Goal: Information Seeking & Learning: Learn about a topic

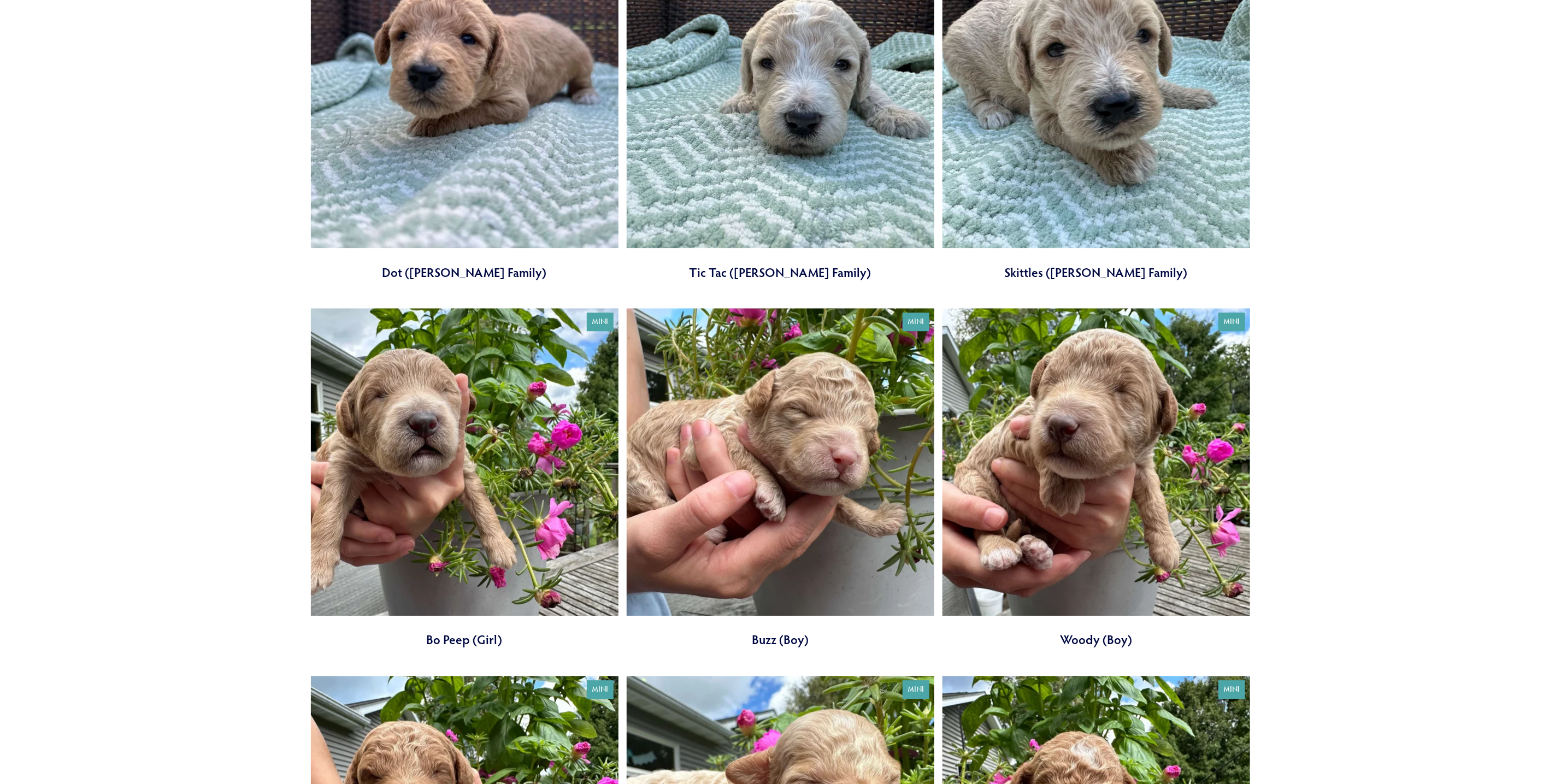
scroll to position [1966, 0]
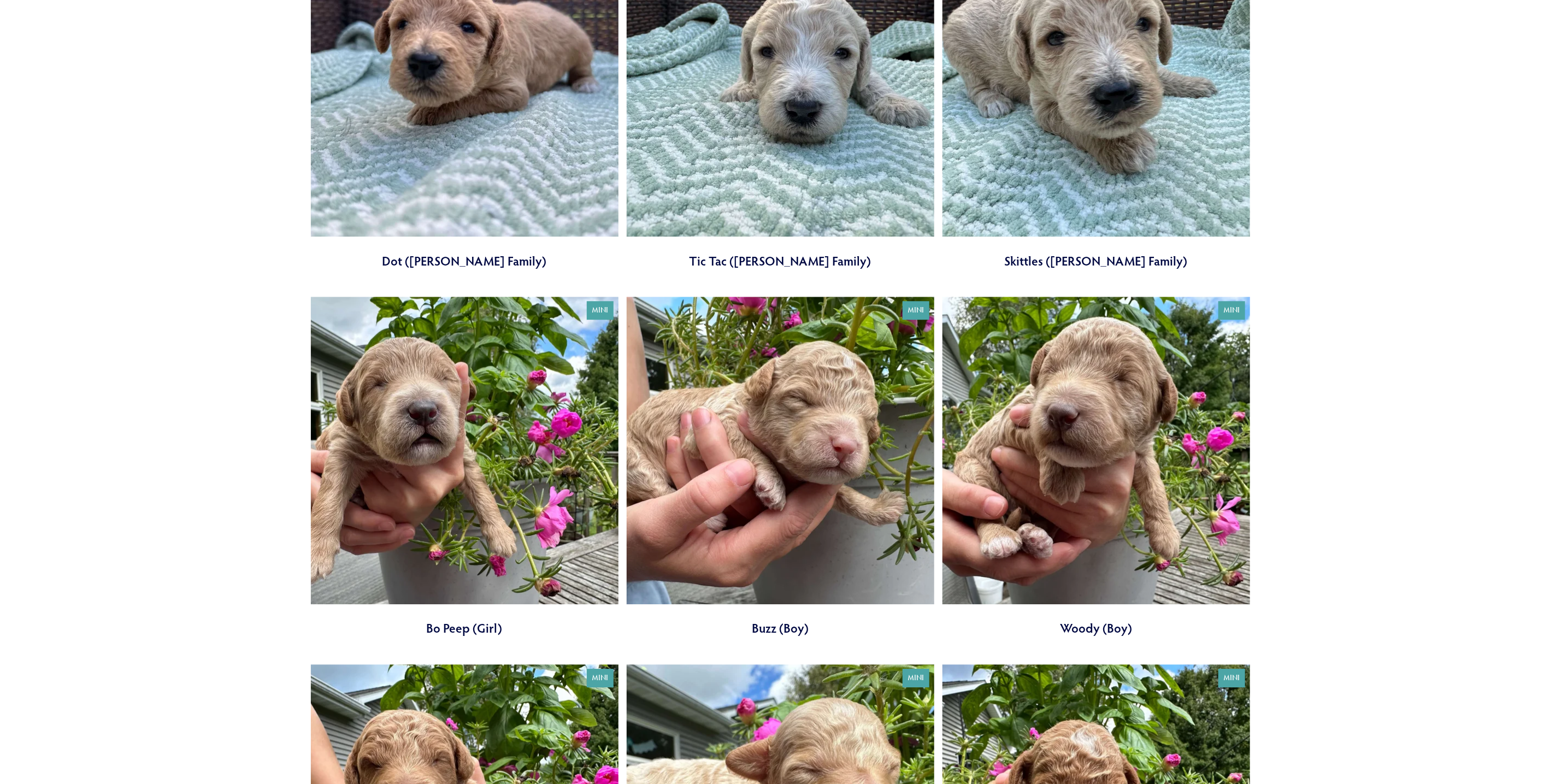
click at [807, 434] on link at bounding box center [780, 466] width 308 height 340
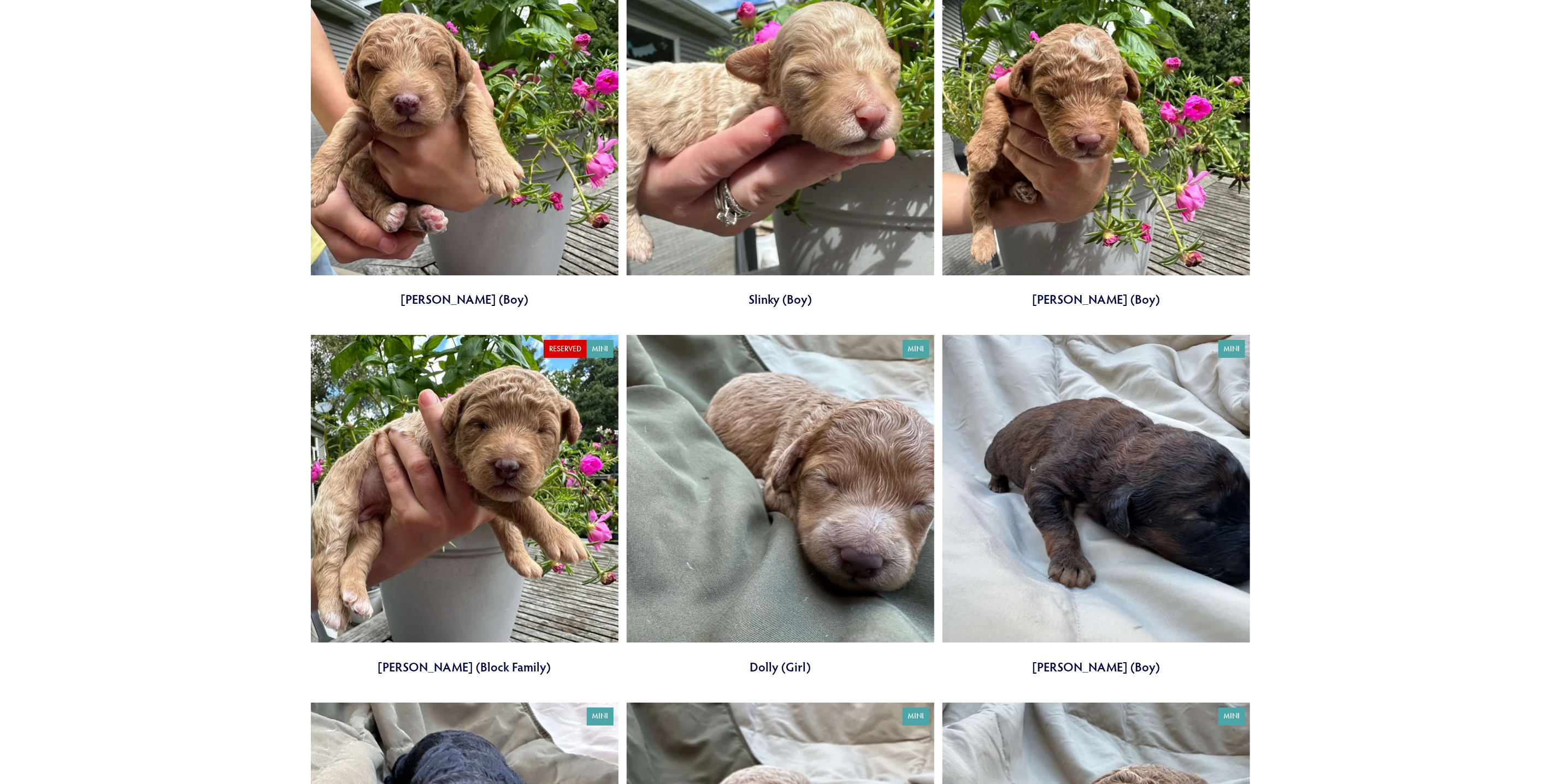
scroll to position [2703, 0]
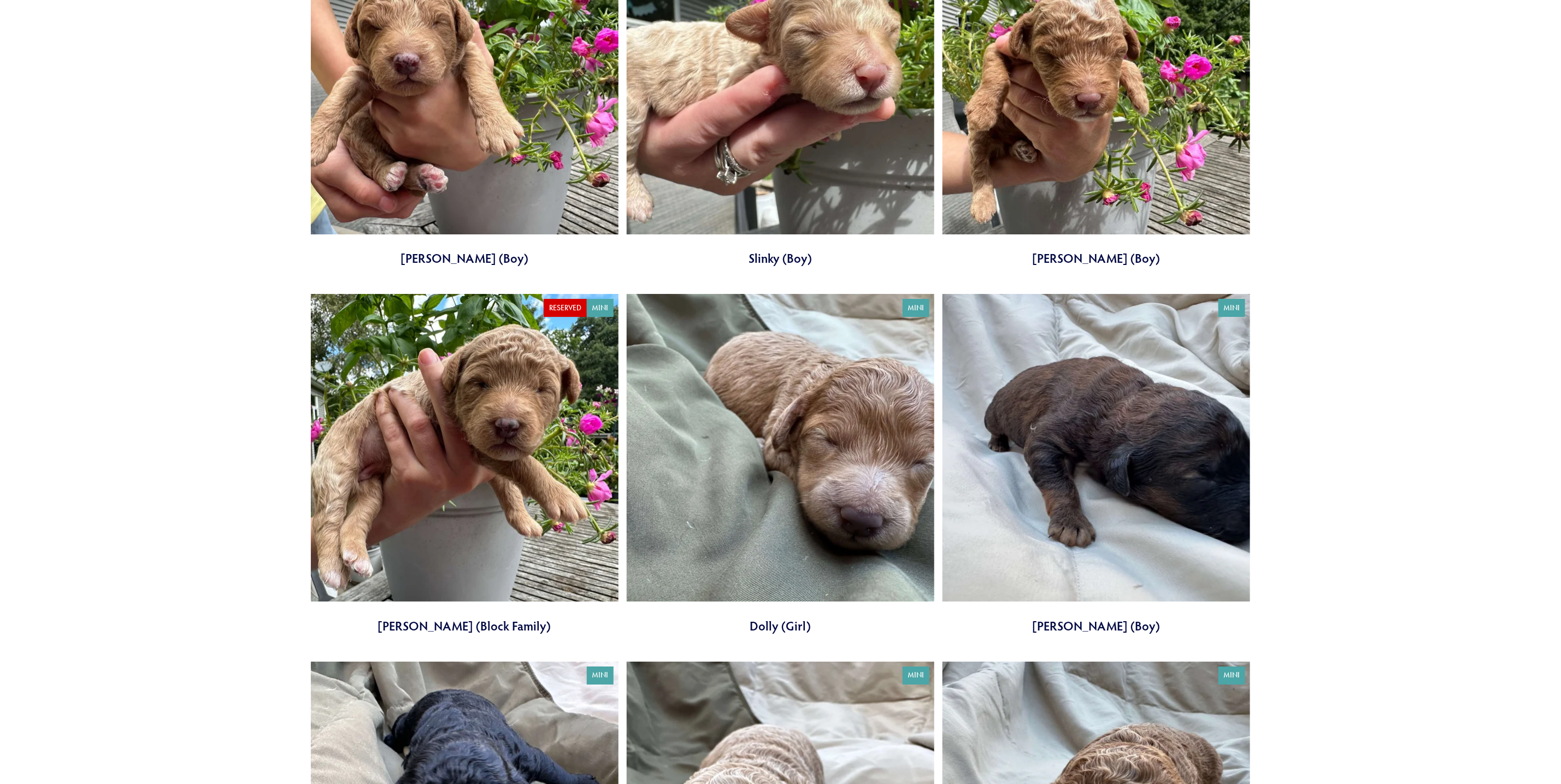
click at [864, 424] on link at bounding box center [780, 463] width 308 height 340
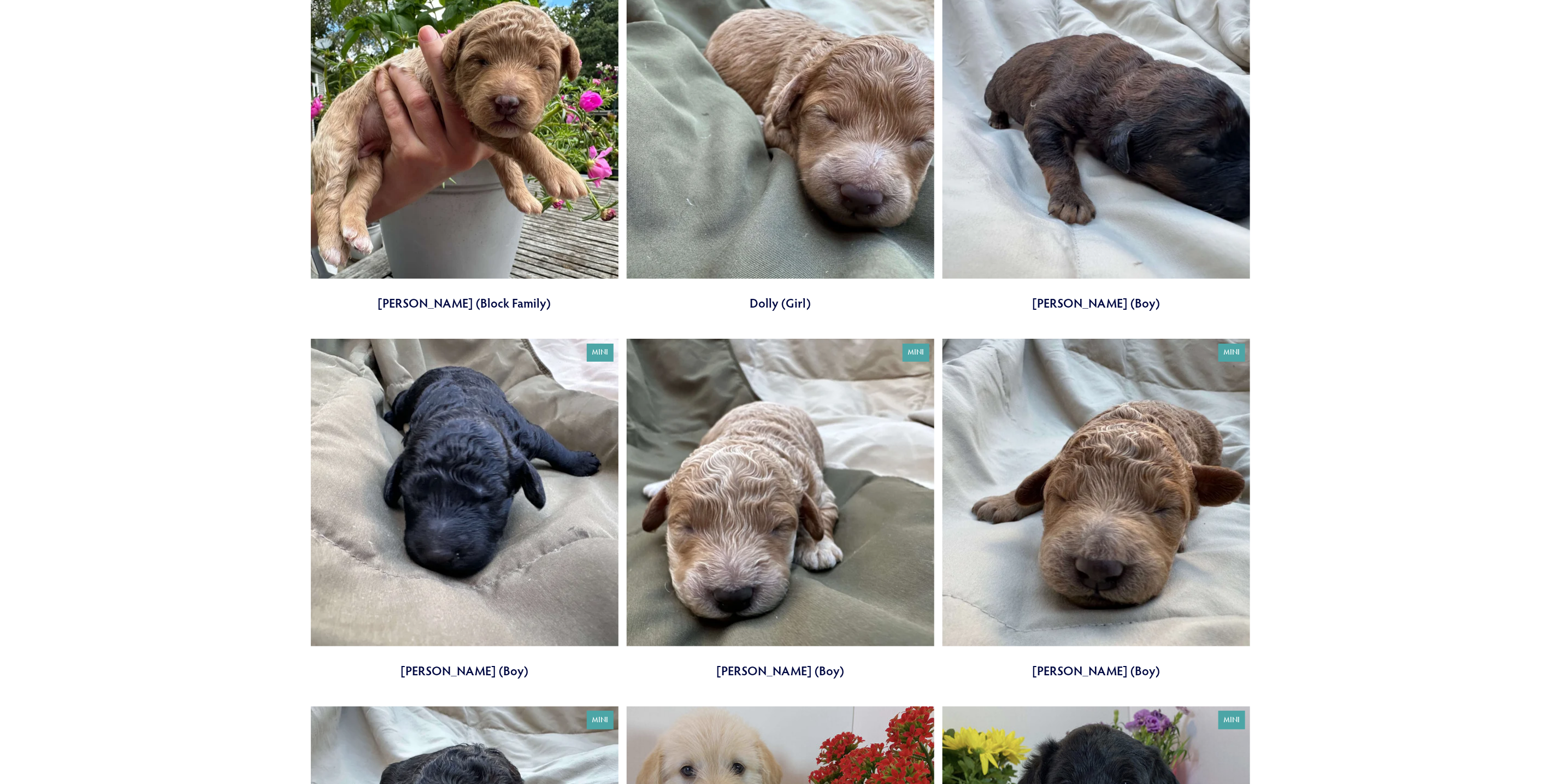
scroll to position [3031, 0]
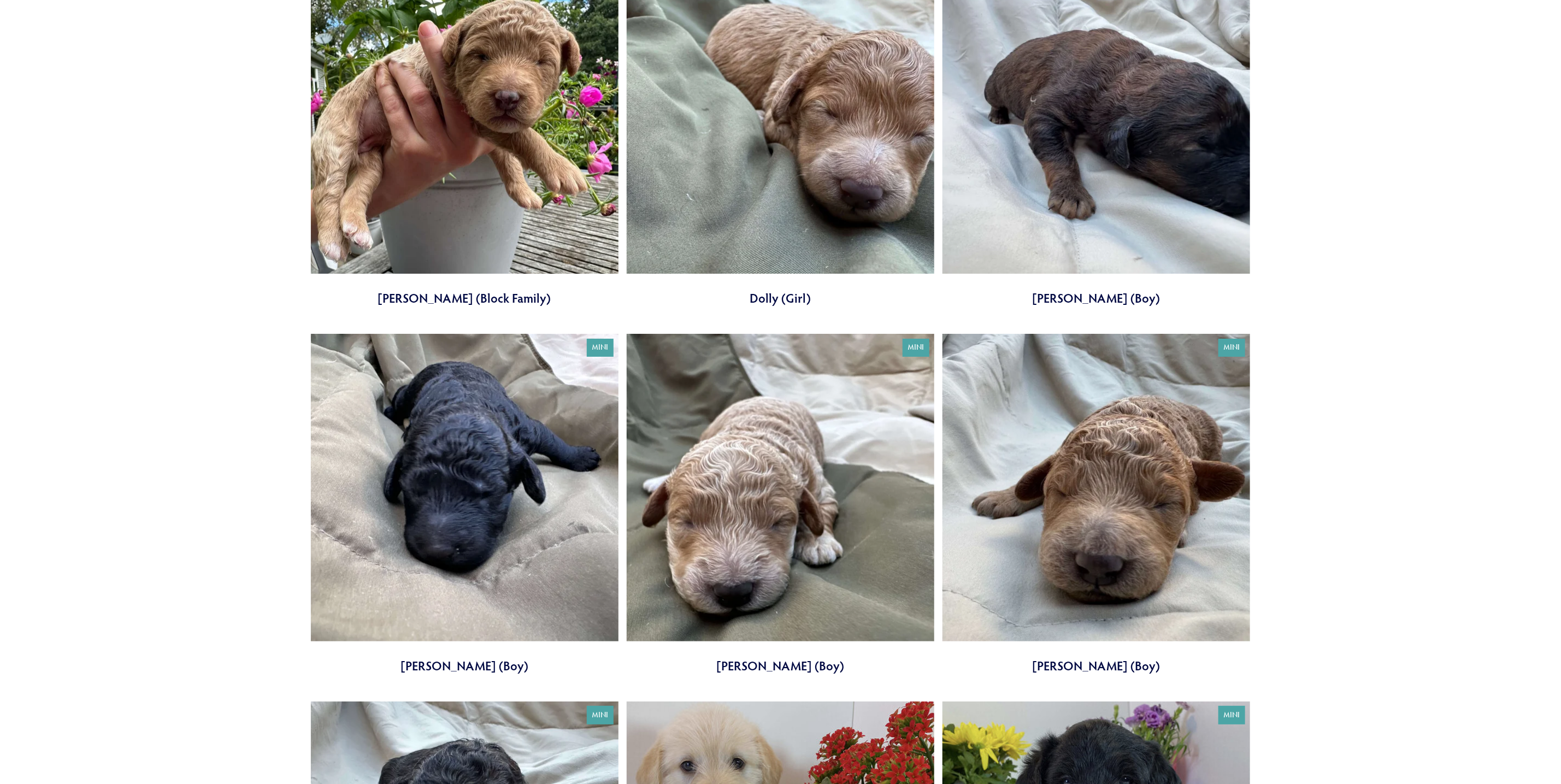
click at [733, 474] on link at bounding box center [780, 503] width 308 height 340
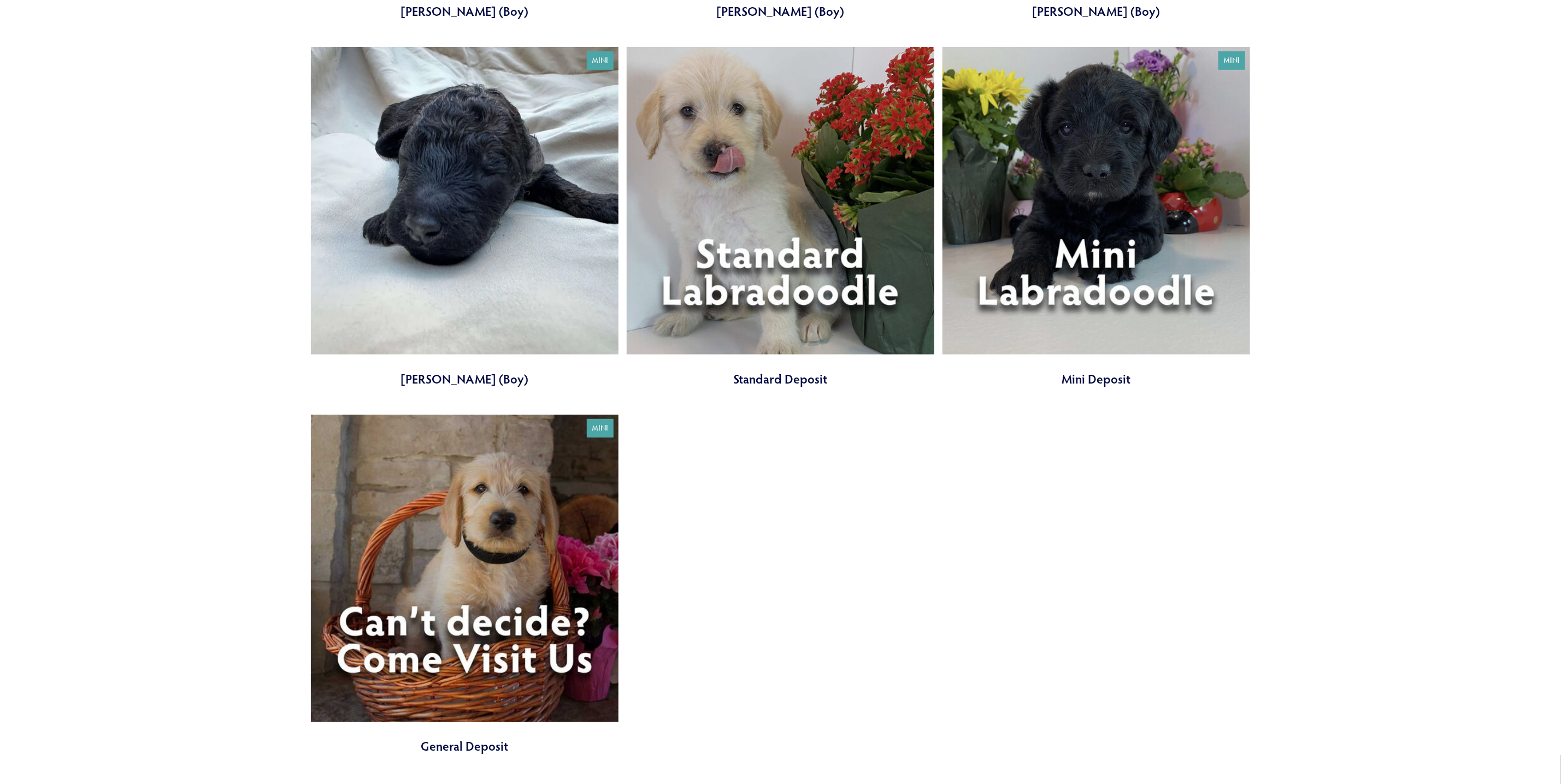
scroll to position [3687, 0]
click at [560, 291] on link at bounding box center [465, 216] width 308 height 340
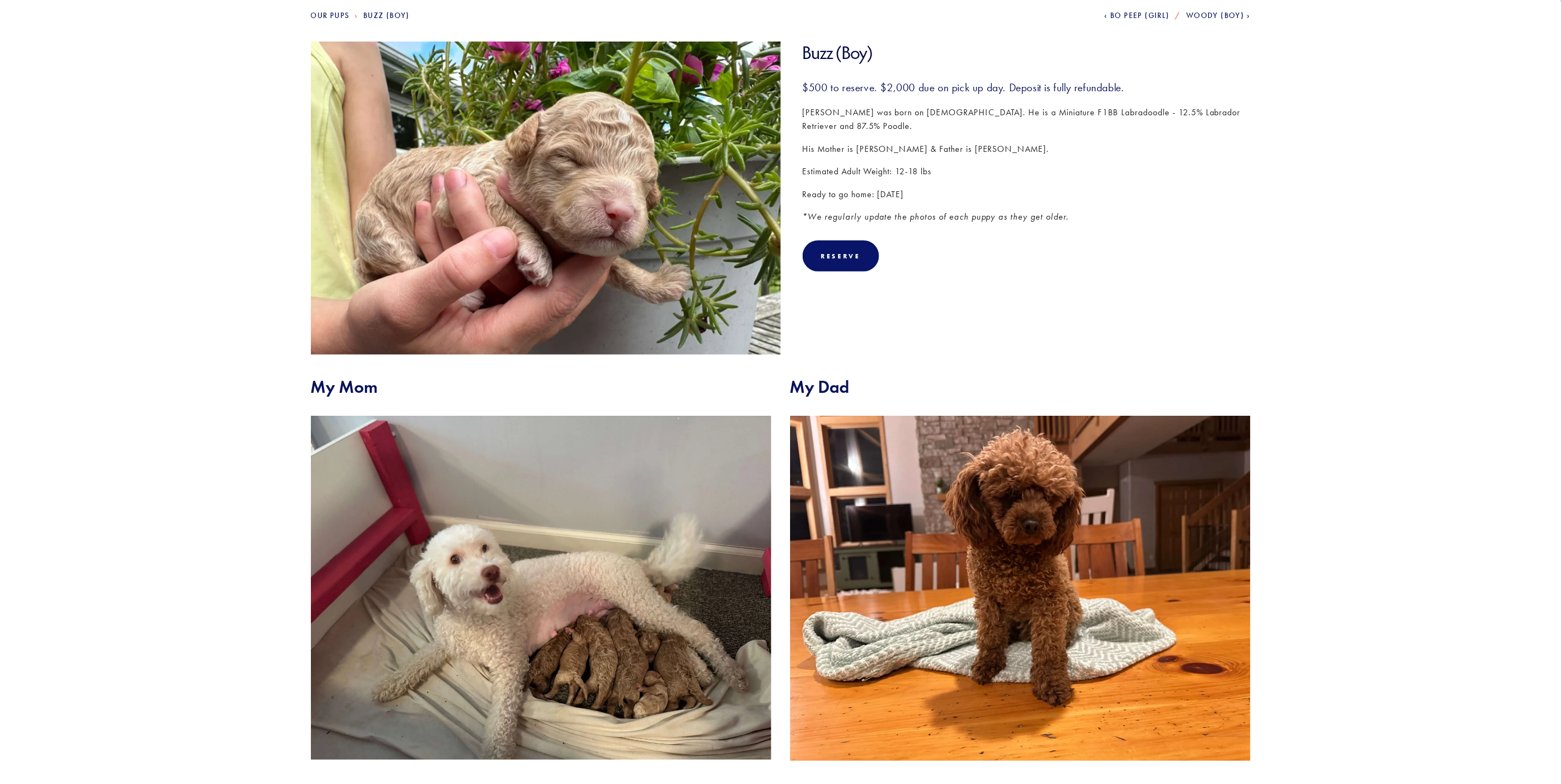
scroll to position [82, 0]
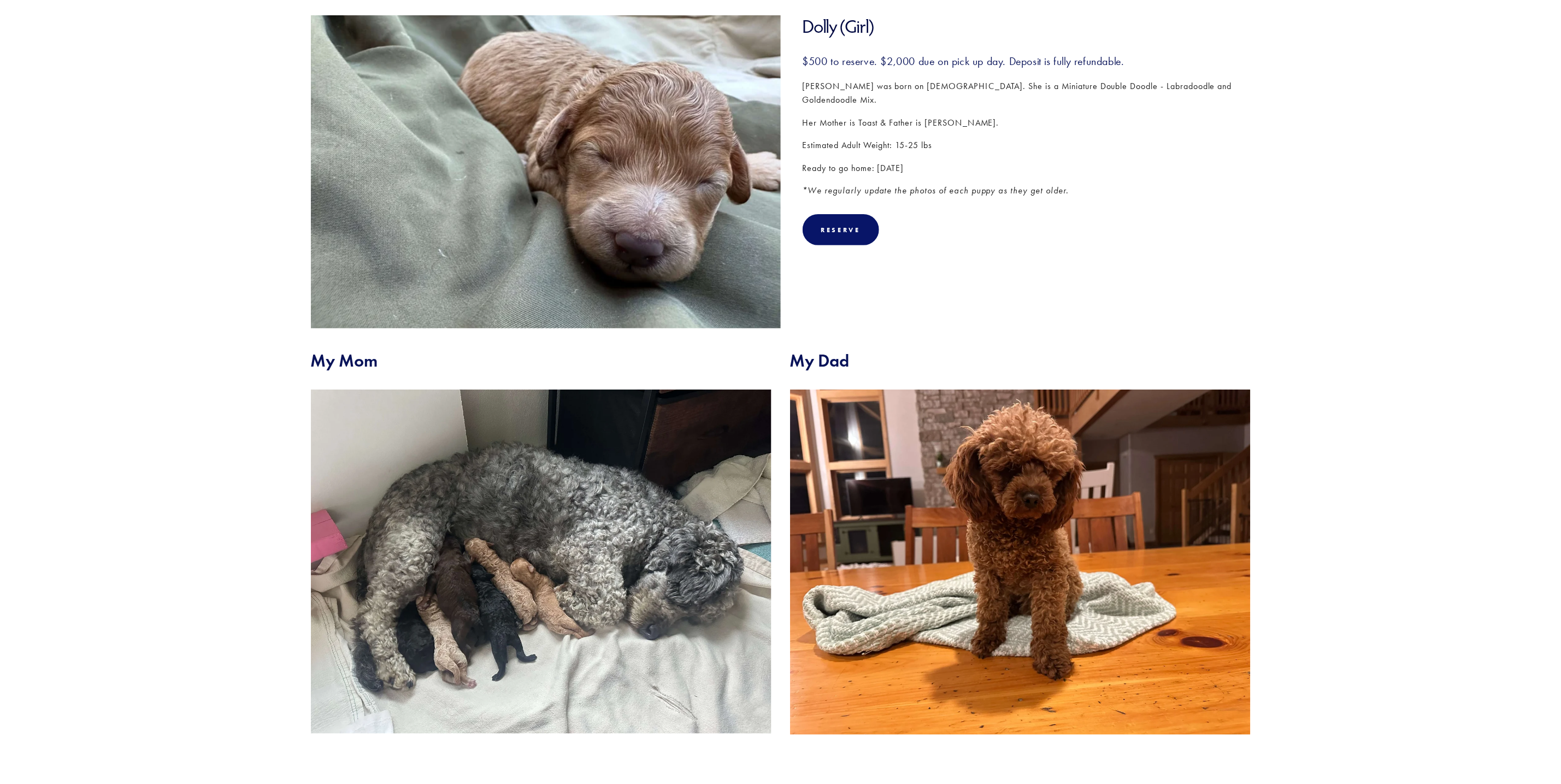
scroll to position [82, 0]
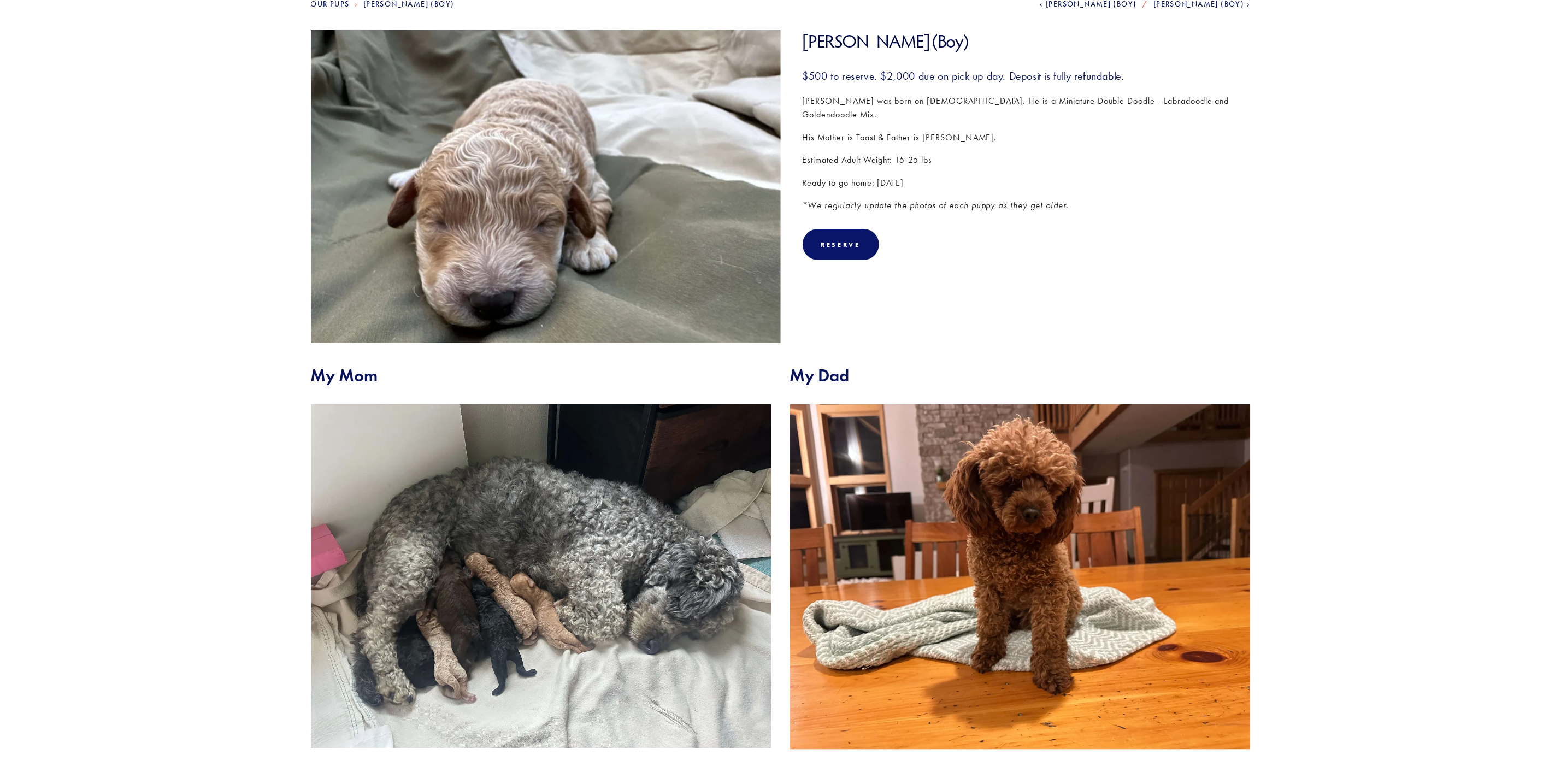
scroll to position [246, 0]
